Goal: Task Accomplishment & Management: Manage account settings

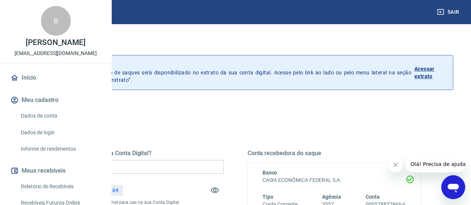
click at [224, 167] on input "R$ 0,00" at bounding box center [137, 167] width 173 height 14
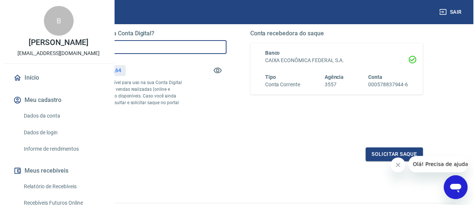
scroll to position [176, 0]
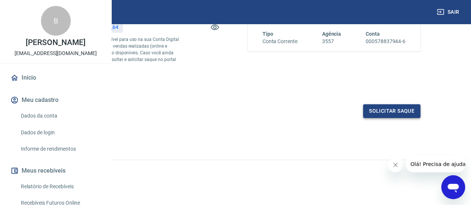
type input "R$ 2.733,64"
click at [393, 114] on button "Solicitar saque" at bounding box center [391, 111] width 57 height 14
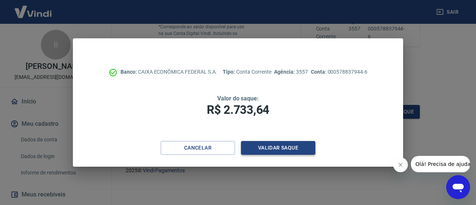
click at [290, 152] on button "Validar saque" at bounding box center [278, 148] width 74 height 14
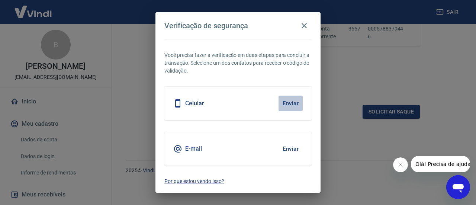
click at [292, 103] on button "Enviar" at bounding box center [291, 104] width 24 height 16
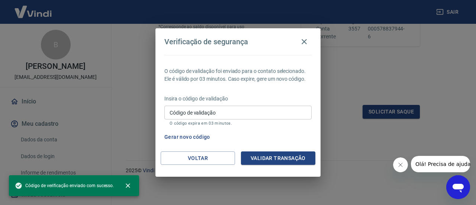
click at [214, 112] on input "Código de validação" at bounding box center [238, 113] width 147 height 14
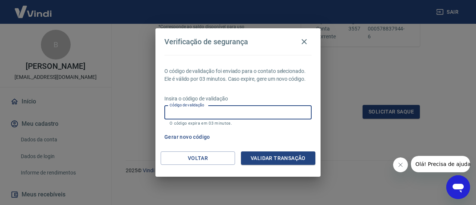
click at [202, 103] on div "Insira o código de validação Código de validação Código de validação O código e…" at bounding box center [238, 111] width 147 height 32
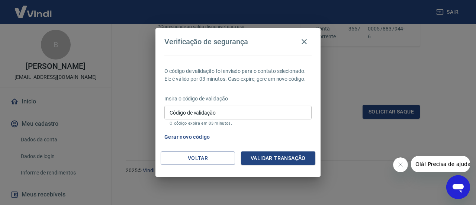
click at [205, 114] on input "Código de validação" at bounding box center [238, 113] width 147 height 14
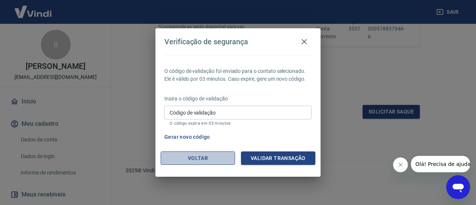
click at [201, 163] on button "Voltar" at bounding box center [198, 158] width 74 height 14
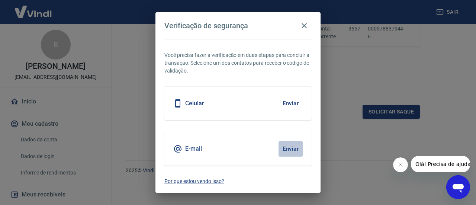
drag, startPoint x: 293, startPoint y: 151, endPoint x: 278, endPoint y: 151, distance: 14.9
click at [292, 151] on button "Enviar" at bounding box center [291, 149] width 24 height 16
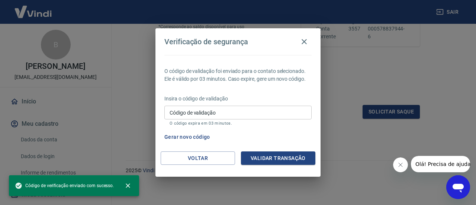
click at [190, 112] on input "Código de validação" at bounding box center [238, 113] width 147 height 14
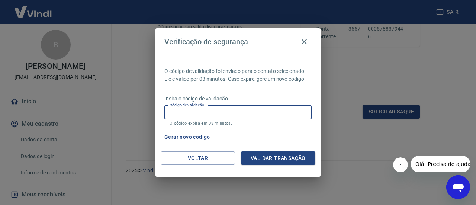
paste input "785817"
type input "785817"
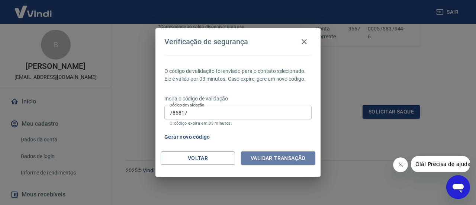
drag, startPoint x: 280, startPoint y: 156, endPoint x: 275, endPoint y: 178, distance: 22.7
click at [280, 156] on button "Validar transação" at bounding box center [278, 158] width 74 height 14
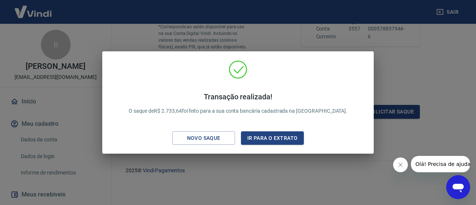
drag, startPoint x: 240, startPoint y: 176, endPoint x: 231, endPoint y: 174, distance: 9.9
click at [231, 174] on div "Transação realizada! O saque de R$ 2.733,64 foi feito para a sua conta bancária…" at bounding box center [238, 102] width 476 height 205
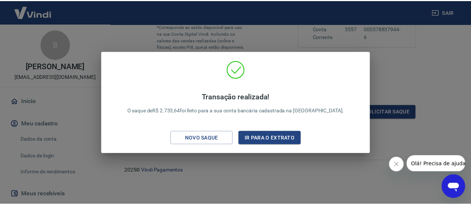
scroll to position [16, 0]
